Goal: Information Seeking & Learning: Learn about a topic

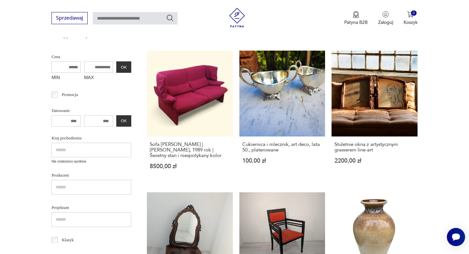
scroll to position [155, 0]
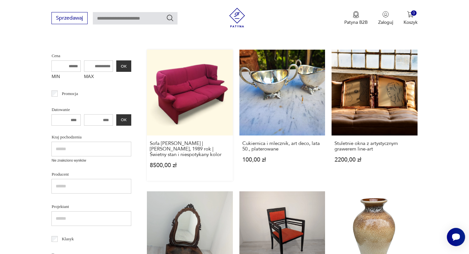
click at [177, 100] on link "Sofa Cassina Portovenere | Vico Magistretti, 1989 rok | Świetny stan i niespoty…" at bounding box center [190, 115] width 86 height 131
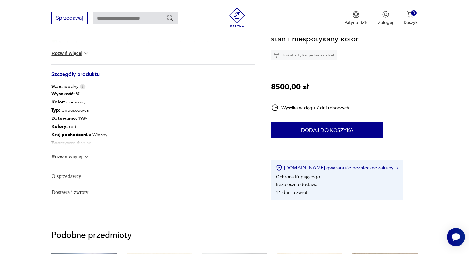
scroll to position [348, 0]
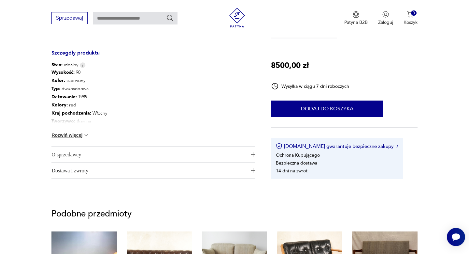
click at [81, 154] on span "O sprzedawcy" at bounding box center [148, 154] width 195 height 16
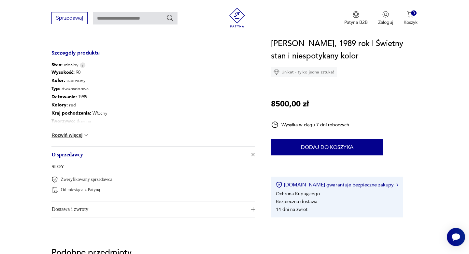
click at [62, 166] on link "SLOY" at bounding box center [57, 166] width 12 height 5
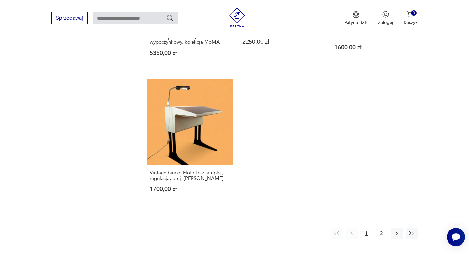
scroll to position [890, 0]
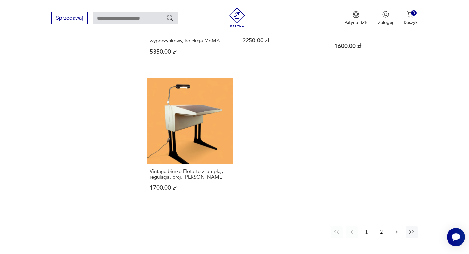
click at [398, 232] on icon "button" at bounding box center [397, 231] width 7 height 7
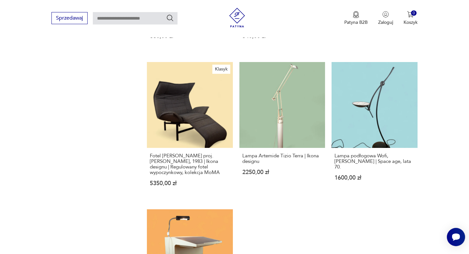
scroll to position [758, 0]
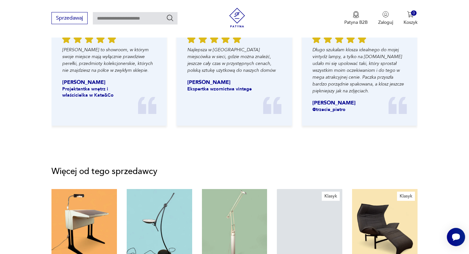
scroll to position [348, 0]
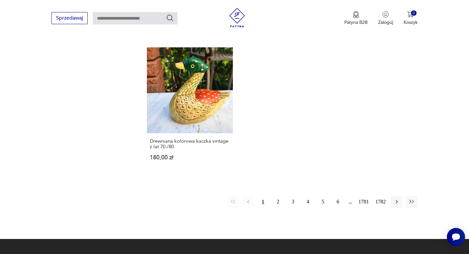
scroll to position [860, 0]
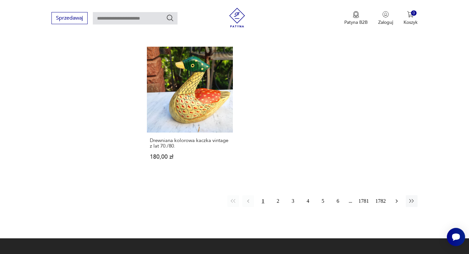
click at [397, 199] on icon "button" at bounding box center [397, 201] width 2 height 4
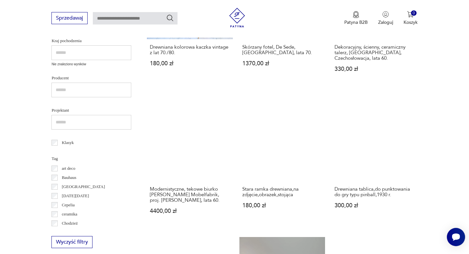
scroll to position [252, 0]
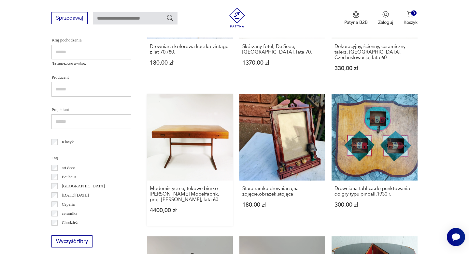
click at [179, 134] on link "Modernistyczne, tekowe biurko [PERSON_NAME] Mobelfabrik, proj. [PERSON_NAME], l…" at bounding box center [190, 159] width 86 height 131
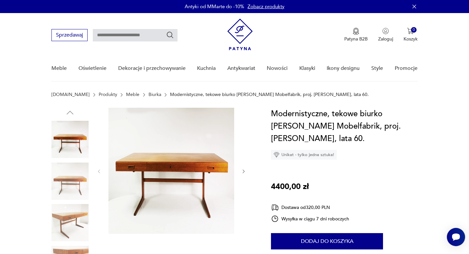
click at [244, 170] on icon "button" at bounding box center [244, 171] width 2 height 4
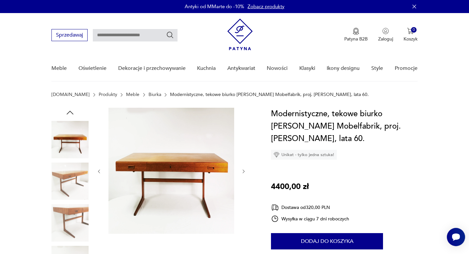
click at [244, 170] on icon "button" at bounding box center [244, 171] width 2 height 4
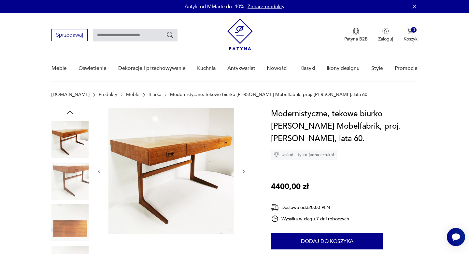
click at [244, 170] on icon "button" at bounding box center [244, 171] width 2 height 4
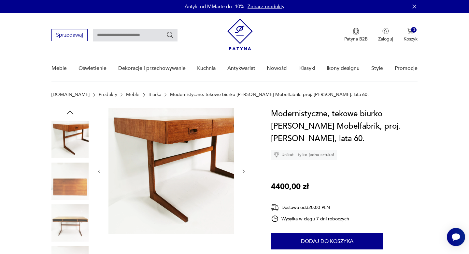
click at [244, 170] on icon "button" at bounding box center [244, 171] width 2 height 4
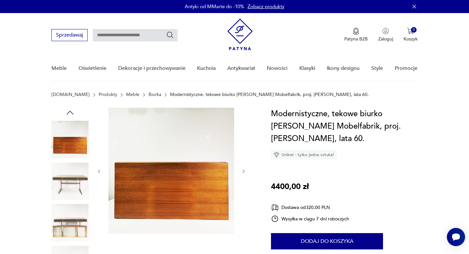
click at [244, 170] on icon "button" at bounding box center [244, 171] width 2 height 4
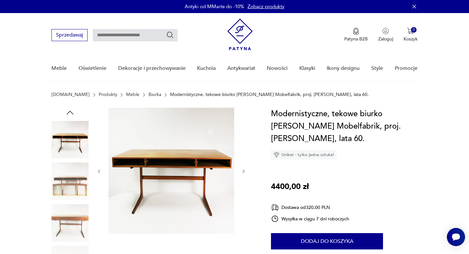
click at [244, 170] on icon "button" at bounding box center [244, 171] width 2 height 4
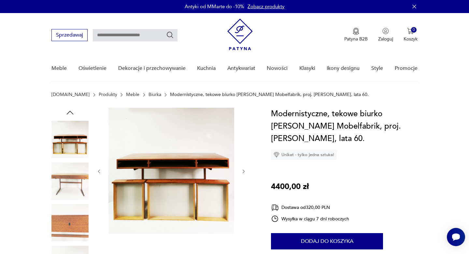
click at [244, 170] on icon "button" at bounding box center [244, 171] width 2 height 4
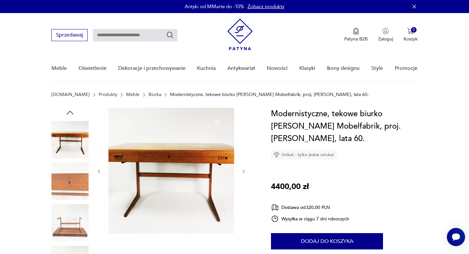
click at [244, 170] on icon "button" at bounding box center [244, 171] width 2 height 4
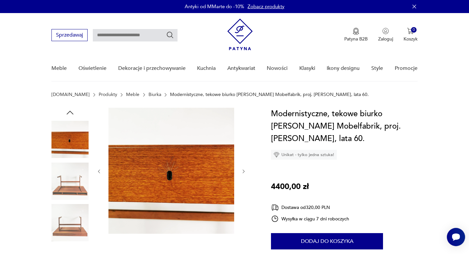
click at [244, 170] on icon "button" at bounding box center [244, 171] width 2 height 4
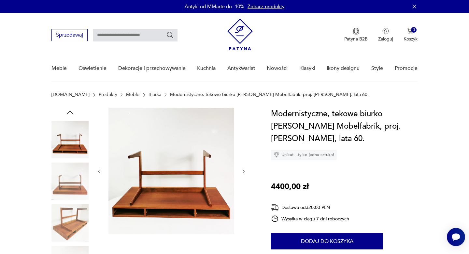
click at [98, 171] on icon "button" at bounding box center [99, 171] width 6 height 6
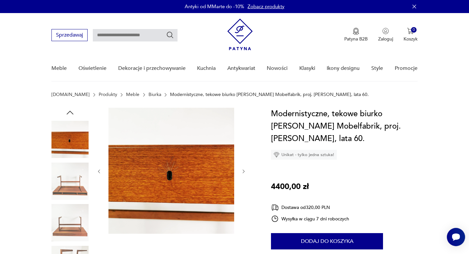
click at [243, 171] on icon "button" at bounding box center [244, 171] width 6 height 6
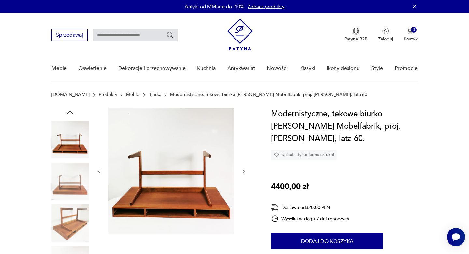
click at [243, 171] on icon "button" at bounding box center [244, 171] width 6 height 6
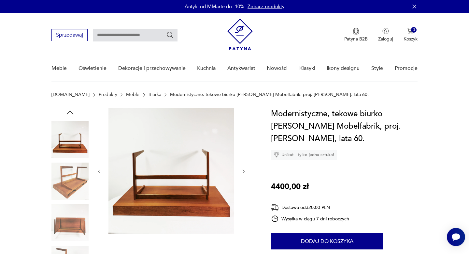
click at [243, 171] on icon "button" at bounding box center [244, 171] width 6 height 6
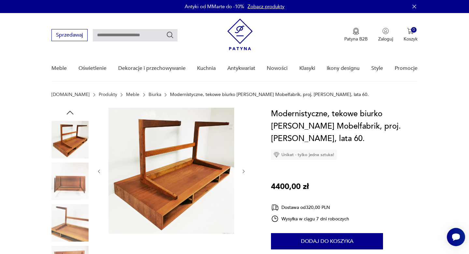
click at [243, 171] on icon "button" at bounding box center [244, 171] width 6 height 6
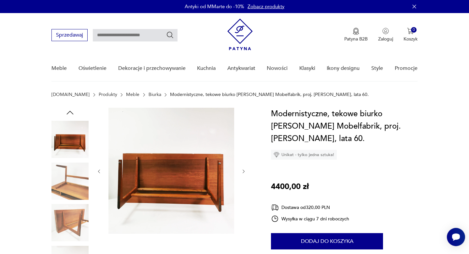
click at [243, 171] on icon "button" at bounding box center [244, 171] width 6 height 6
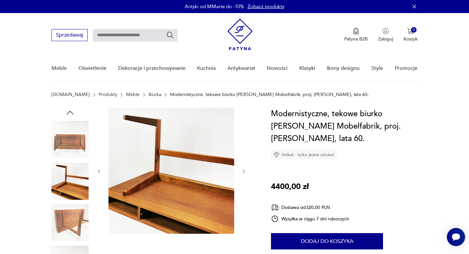
click at [243, 171] on icon "button" at bounding box center [244, 171] width 6 height 6
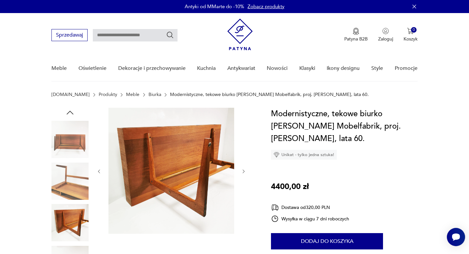
click at [243, 171] on icon "button" at bounding box center [244, 171] width 6 height 6
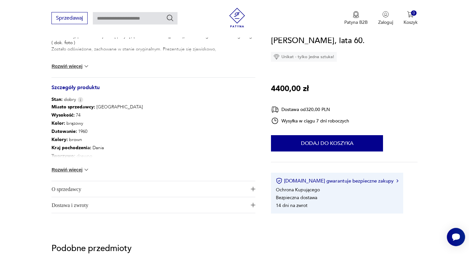
scroll to position [315, 0]
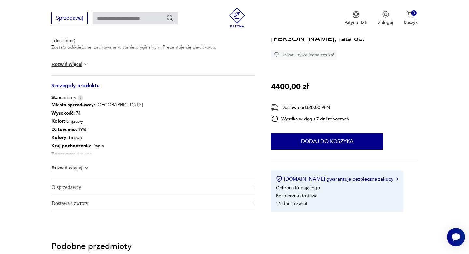
click at [57, 185] on span "O sprzedawcy" at bounding box center [148, 187] width 195 height 16
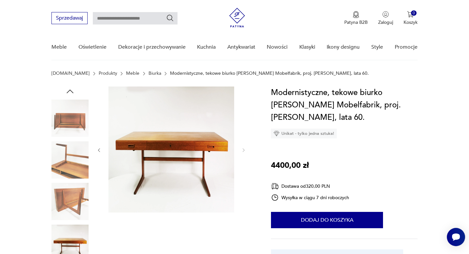
scroll to position [0, 0]
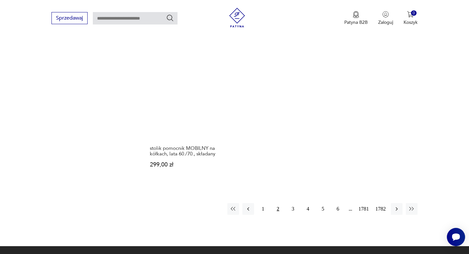
scroll to position [877, 0]
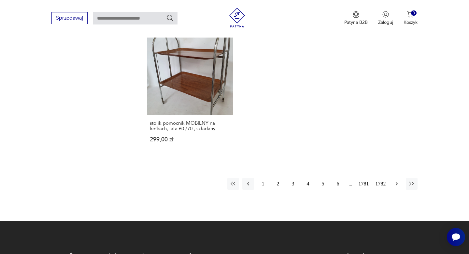
click at [398, 183] on icon "button" at bounding box center [397, 183] width 7 height 7
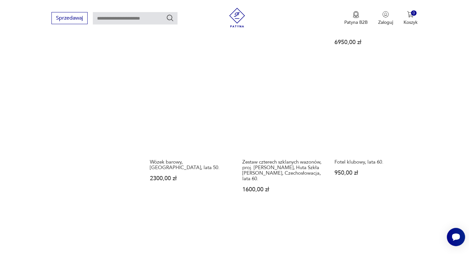
scroll to position [482, 0]
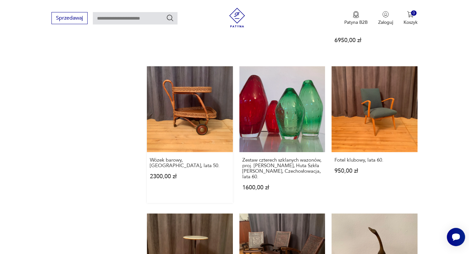
click at [204, 108] on link "Wózek barowy, [GEOGRAPHIC_DATA], lata 50. 2300,00 zł" at bounding box center [190, 134] width 86 height 137
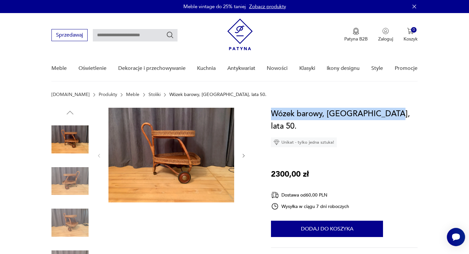
drag, startPoint x: 386, startPoint y: 112, endPoint x: 270, endPoint y: 108, distance: 116.4
copy h1 "Wózek barowy, [GEOGRAPHIC_DATA], lata 50."
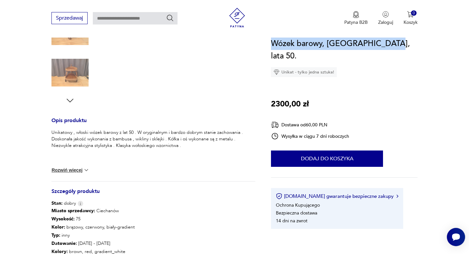
scroll to position [195, 0]
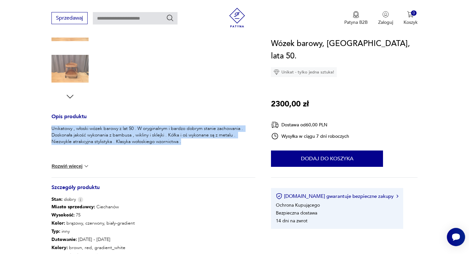
drag, startPoint x: 183, startPoint y: 141, endPoint x: 51, endPoint y: 127, distance: 133.1
click at [51, 127] on p "Unikatowy , włoski wózek barowy z lat 50 . W oryginalnym i bardzo dobrym stanie…" at bounding box center [153, 135] width 204 height 20
copy p "Unikatowy , włoski wózek barowy z lat 50 . W oryginalnym i bardzo dobrym stanie…"
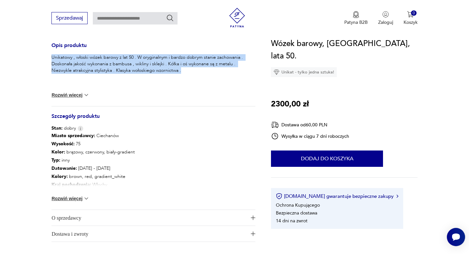
scroll to position [268, 0]
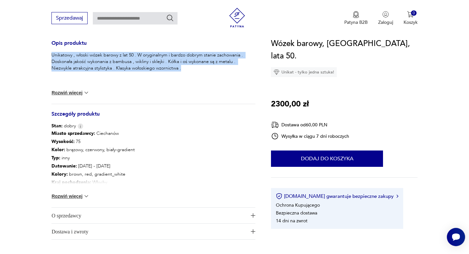
click at [84, 196] on img at bounding box center [86, 196] width 7 height 7
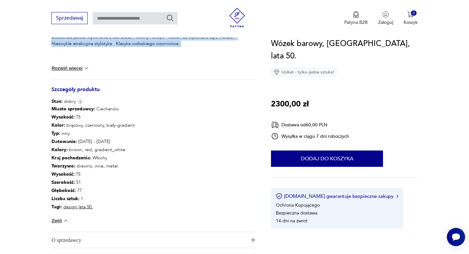
scroll to position [296, 0]
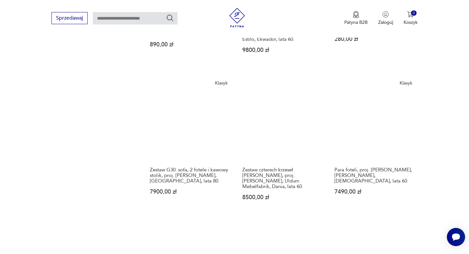
scroll to position [763, 0]
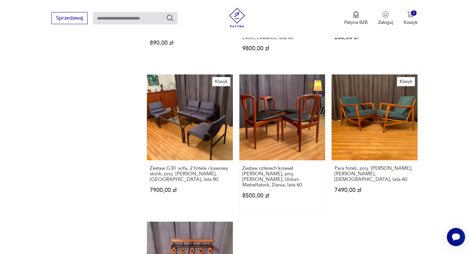
click at [286, 106] on link "Zestaw czterech krzeseł Juliane, proj. Johannes Andersen, Uldum Møbelfabrik, Da…" at bounding box center [282, 142] width 86 height 137
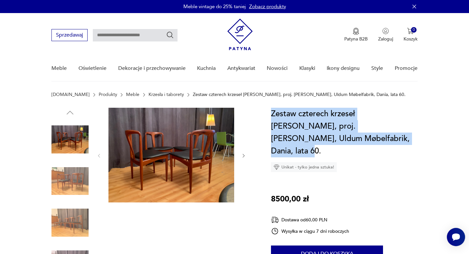
drag, startPoint x: 325, startPoint y: 138, endPoint x: 270, endPoint y: 110, distance: 61.5
copy h1 "Zestaw czterech krzeseł Juliane, proj. Johannes Andersen, Uldum Møbelfabrik, Da…"
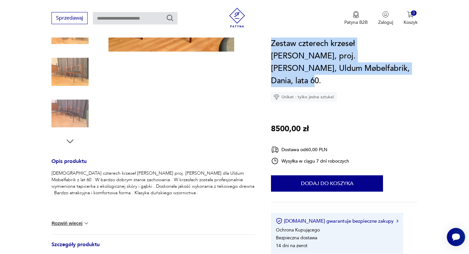
scroll to position [158, 0]
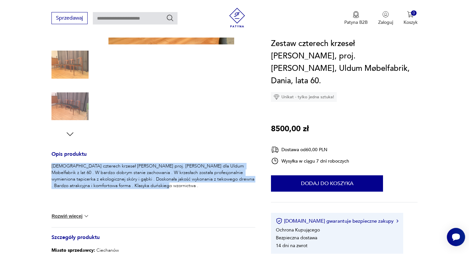
drag, startPoint x: 133, startPoint y: 186, endPoint x: 51, endPoint y: 167, distance: 84.9
click at [51, 167] on section "Opis produktu Zestaw czterech krzeseł Juliane proj. Johannes Andersen dla Uldum…" at bounding box center [234, 161] width 469 height 422
copy p "Zestaw czterech krzeseł Juliane proj. Johannes Andersen dla Uldum Møbelfabrik z…"
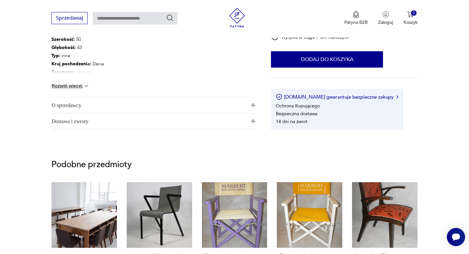
scroll to position [385, 0]
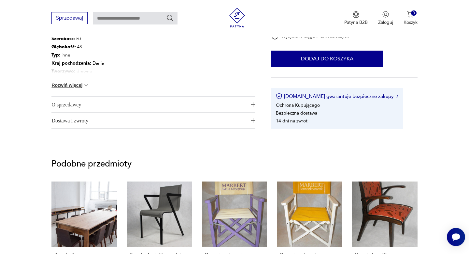
click at [86, 86] on img at bounding box center [86, 85] width 7 height 7
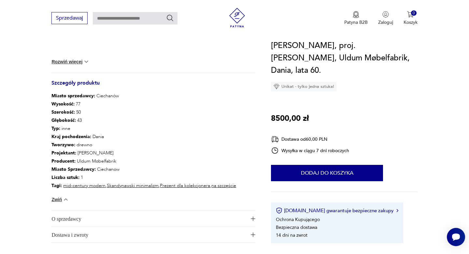
scroll to position [311, 0]
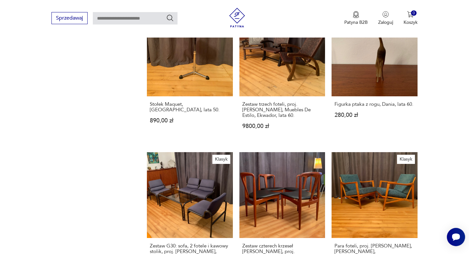
scroll to position [688, 0]
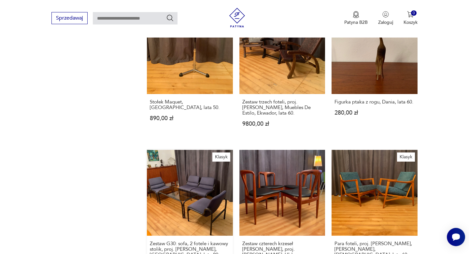
click at [197, 167] on link "Klasyk Zestaw G30: sofa, 2 fotele i kawowy stolik, proj. Martin Stoll, Niemcy, …" at bounding box center [190, 218] width 86 height 137
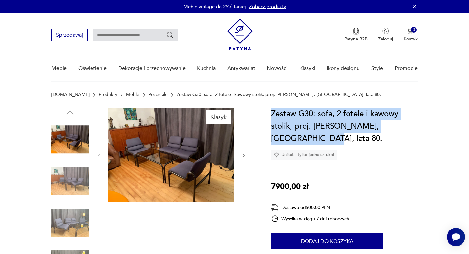
drag, startPoint x: 416, startPoint y: 127, endPoint x: 270, endPoint y: 112, distance: 146.0
copy h1 "Zestaw G30: sofa, 2 fotele i kawowy stolik, proj. Martin Stoll, Niemcy, lata 80."
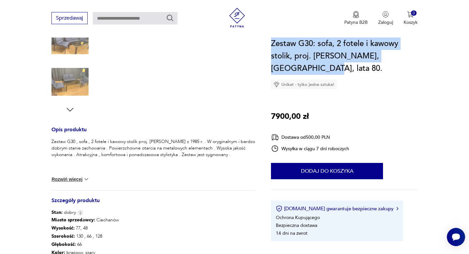
scroll to position [184, 0]
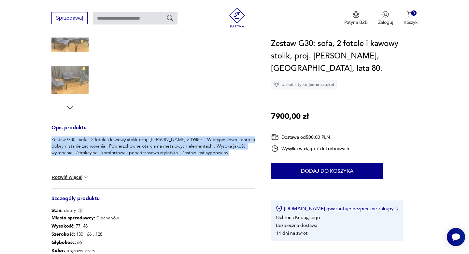
drag, startPoint x: 234, startPoint y: 152, endPoint x: 49, endPoint y: 138, distance: 185.3
click at [49, 138] on section "Klasyk Opis produktu Zestaw G30 , sofa , 2 fotele i kawowy stolik proj. Martin …" at bounding box center [234, 131] width 469 height 416
copy p "Zestaw G30 , sofa , 2 fotele i kawowy stolik proj. Martin Stoll z 1985 r. . W o…"
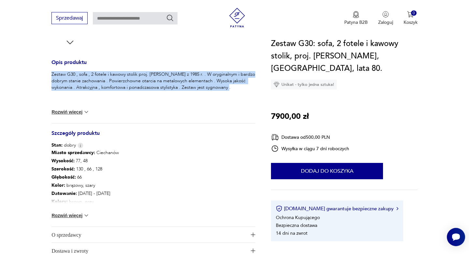
scroll to position [270, 0]
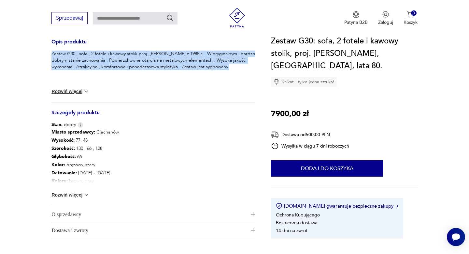
click at [85, 195] on img at bounding box center [86, 194] width 7 height 7
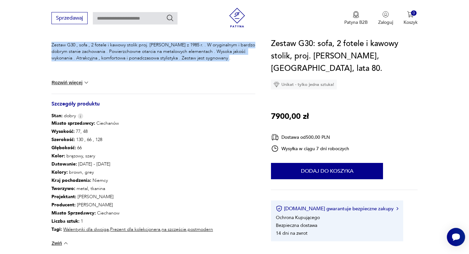
scroll to position [281, 0]
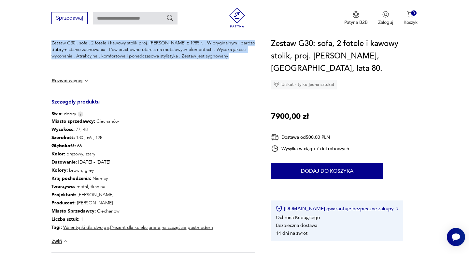
click at [87, 80] on img at bounding box center [86, 80] width 7 height 7
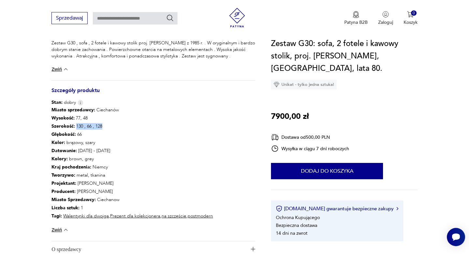
drag, startPoint x: 105, startPoint y: 125, endPoint x: 75, endPoint y: 125, distance: 30.6
click at [75, 125] on p "Szerokość : 130 , 66 , 128" at bounding box center [132, 126] width 162 height 8
copy p "130 , 66 , 128"
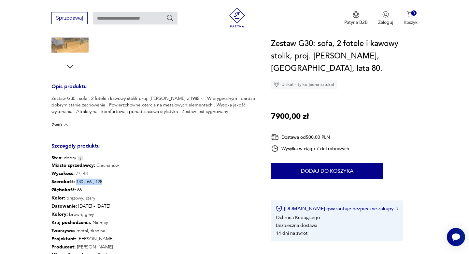
scroll to position [224, 0]
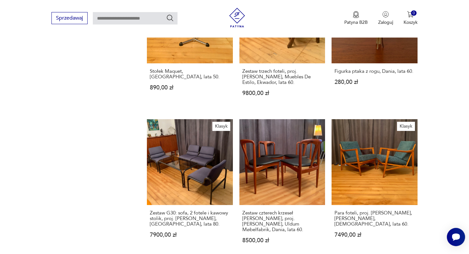
scroll to position [642, 0]
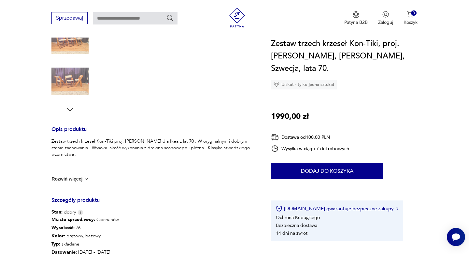
scroll to position [101, 0]
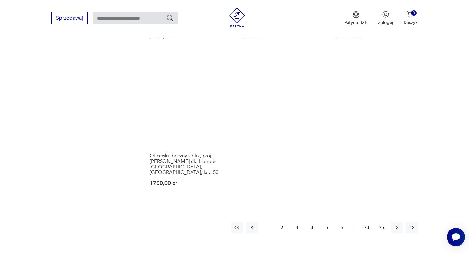
scroll to position [901, 0]
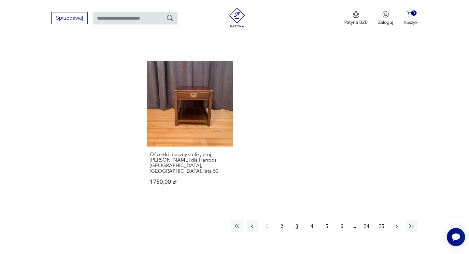
click at [397, 224] on icon "button" at bounding box center [397, 226] width 2 height 4
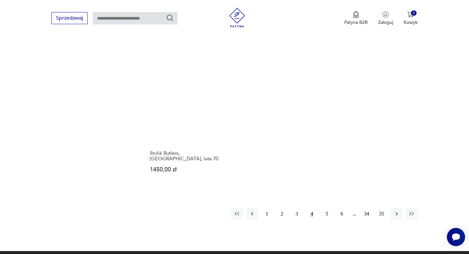
scroll to position [939, 0]
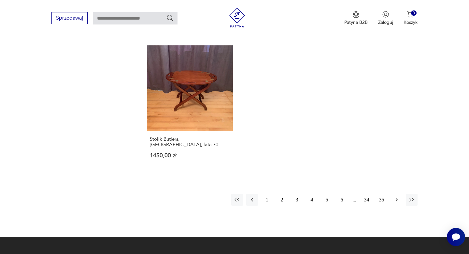
click at [397, 196] on icon "button" at bounding box center [397, 199] width 7 height 7
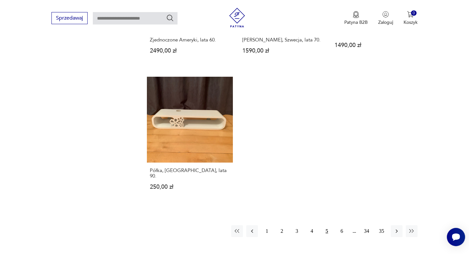
scroll to position [887, 0]
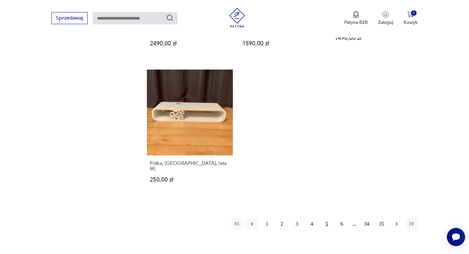
click at [396, 220] on icon "button" at bounding box center [397, 223] width 7 height 7
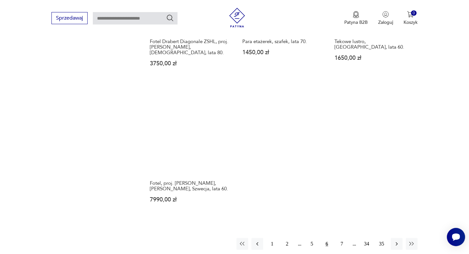
scroll to position [878, 0]
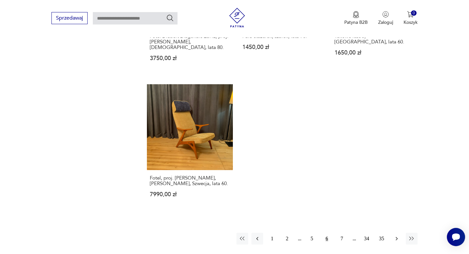
click at [397, 237] on icon "button" at bounding box center [397, 239] width 2 height 4
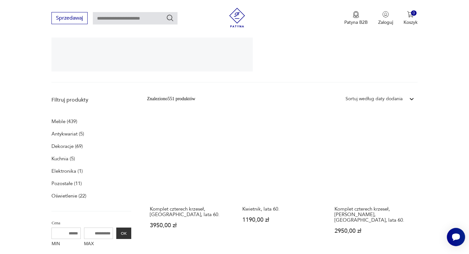
scroll to position [141, 0]
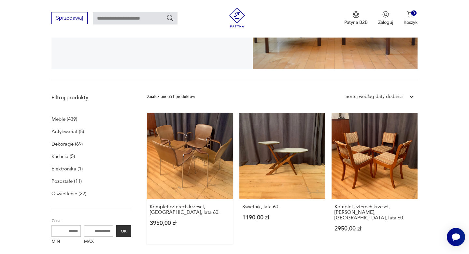
click at [199, 149] on link "Komplet czterech krzeseł, Włochy, lata 60. 3950,00 zł" at bounding box center [190, 178] width 86 height 131
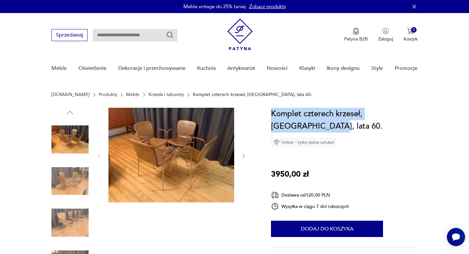
drag, startPoint x: 286, startPoint y: 127, endPoint x: 270, endPoint y: 110, distance: 23.8
copy h1 "Komplet czterech krzeseł, Włochy, lata 60."
click at [227, 226] on div at bounding box center [171, 202] width 150 height 189
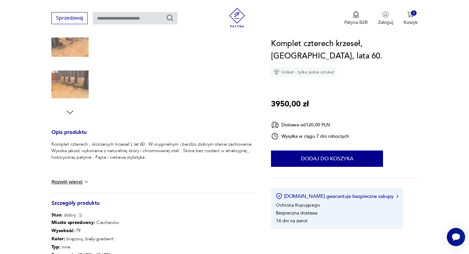
scroll to position [190, 0]
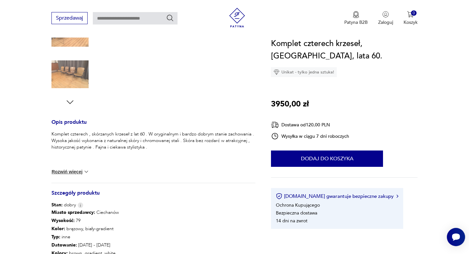
click at [87, 171] on img at bounding box center [86, 171] width 7 height 7
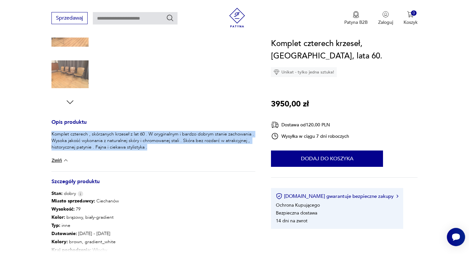
drag, startPoint x: 153, startPoint y: 147, endPoint x: 52, endPoint y: 130, distance: 102.0
click at [52, 131] on p "Komplet czterech , skórzanych krzeseł z lat 60 . W oryginalnym i bardzo dobrym …" at bounding box center [153, 141] width 204 height 20
copy div "Komplet czterech , skórzanych krzeseł z lat 60 . W oryginalnym i bardzo dobrym …"
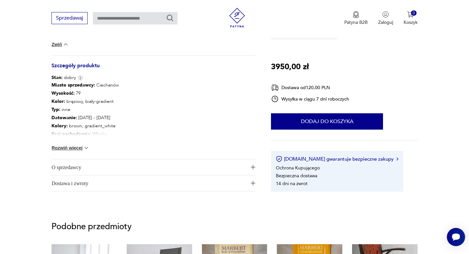
scroll to position [305, 0]
click at [86, 148] on img at bounding box center [86, 148] width 7 height 7
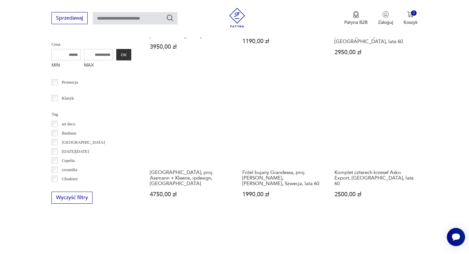
scroll to position [324, 0]
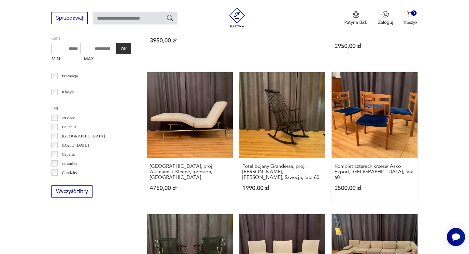
click at [380, 108] on link "Komplet czterech krzeseł Asko Export, Finlandia, lata 60. 2500,00 zł" at bounding box center [375, 137] width 86 height 131
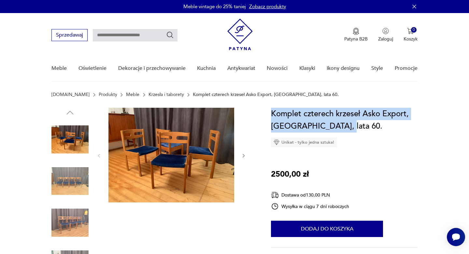
drag, startPoint x: 338, startPoint y: 126, endPoint x: 270, endPoint y: 113, distance: 69.7
copy h1 "Komplet czterech krzeseł Asko Export, Finlandia, lata 60."
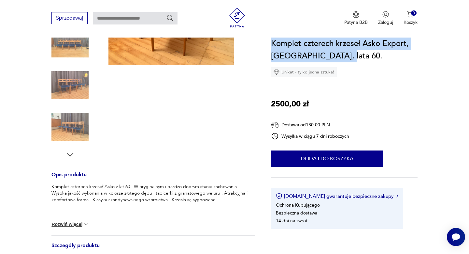
scroll to position [151, 0]
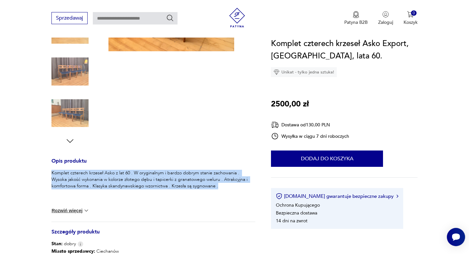
drag, startPoint x: 196, startPoint y: 185, endPoint x: 49, endPoint y: 175, distance: 147.0
click at [49, 175] on section "Opis produktu Komplet czterech krzeseł Asko z lat 60 . W oryginalnym i bardzo d…" at bounding box center [234, 165] width 469 height 416
copy p "Komplet czterech krzeseł Asko z lat 60 . W oryginalnym i bardzo dobrym stanie z…"
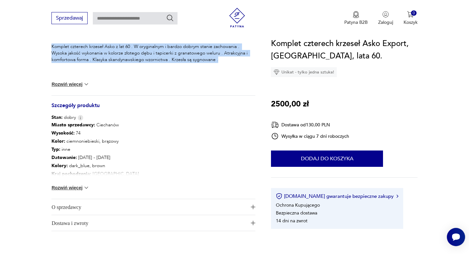
scroll to position [278, 0]
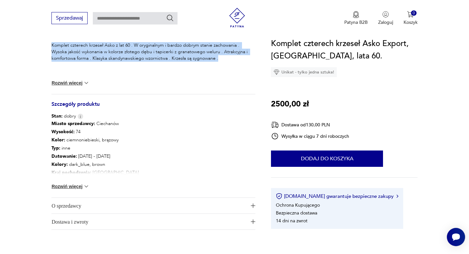
click at [85, 186] on img at bounding box center [86, 186] width 7 height 7
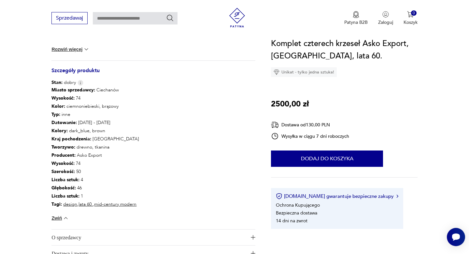
scroll to position [313, 0]
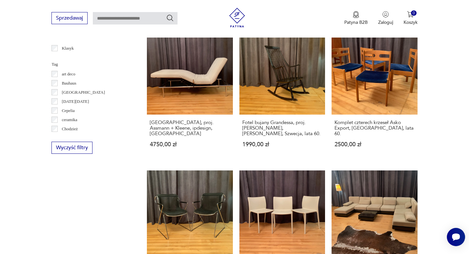
scroll to position [369, 0]
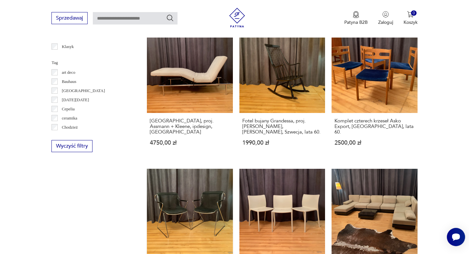
click at [199, 198] on link "Para krzeseł Penelope, proj. Charles Pollock, Castelli, Włochy, lata 80. 2390,0…" at bounding box center [190, 236] width 86 height 137
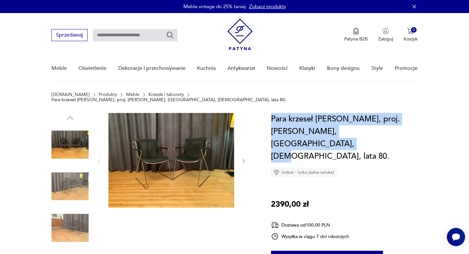
drag, startPoint x: 390, startPoint y: 125, endPoint x: 270, endPoint y: 114, distance: 120.1
copy h1 "Para krzeseł Penelope, proj. Charles Pollock, Castelli, Włochy, lata 80."
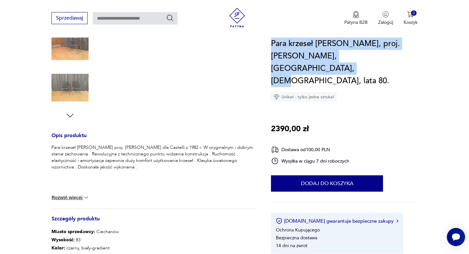
scroll to position [181, 0]
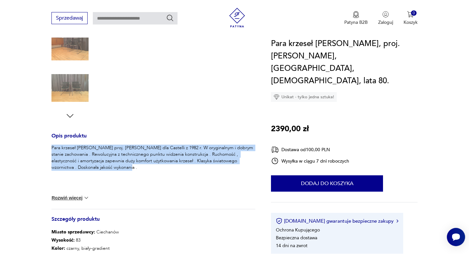
drag, startPoint x: 120, startPoint y: 161, endPoint x: 48, endPoint y: 143, distance: 74.0
click at [48, 143] on section "Opis produktu Para krzeseł Penelope proj. Charles Pollock dla Castelli z 1982 r…" at bounding box center [234, 143] width 469 height 422
copy p "Para krzeseł Penelope proj. Charles Pollock dla Castelli z 1982 r. W oryginalny…"
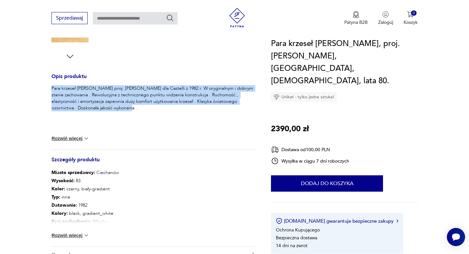
scroll to position [360, 0]
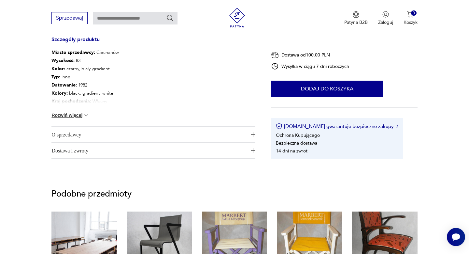
click at [86, 112] on img at bounding box center [86, 115] width 7 height 7
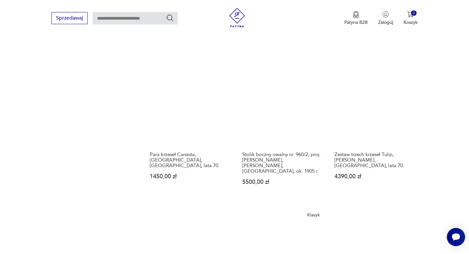
scroll to position [626, 0]
